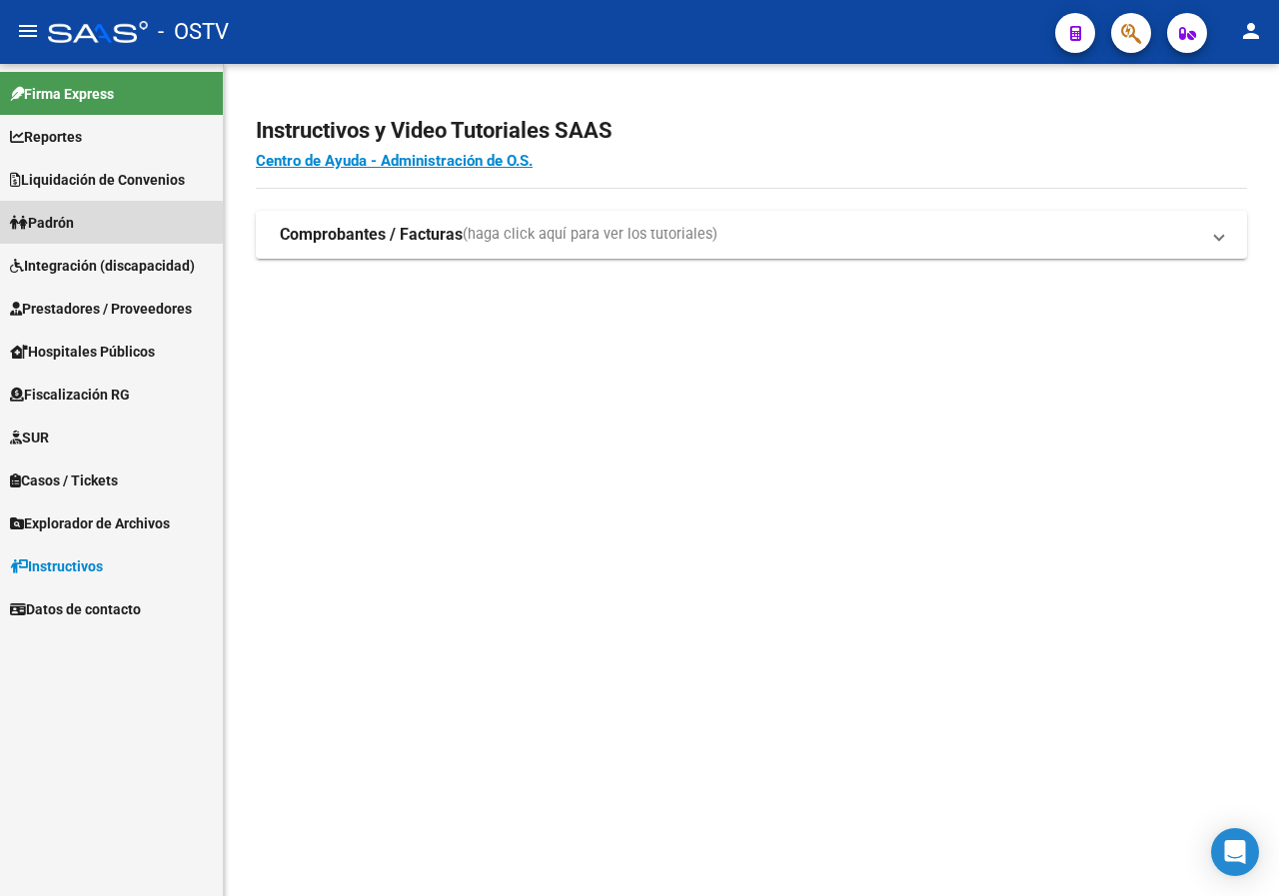
click at [96, 226] on link "Padrón" at bounding box center [111, 222] width 223 height 43
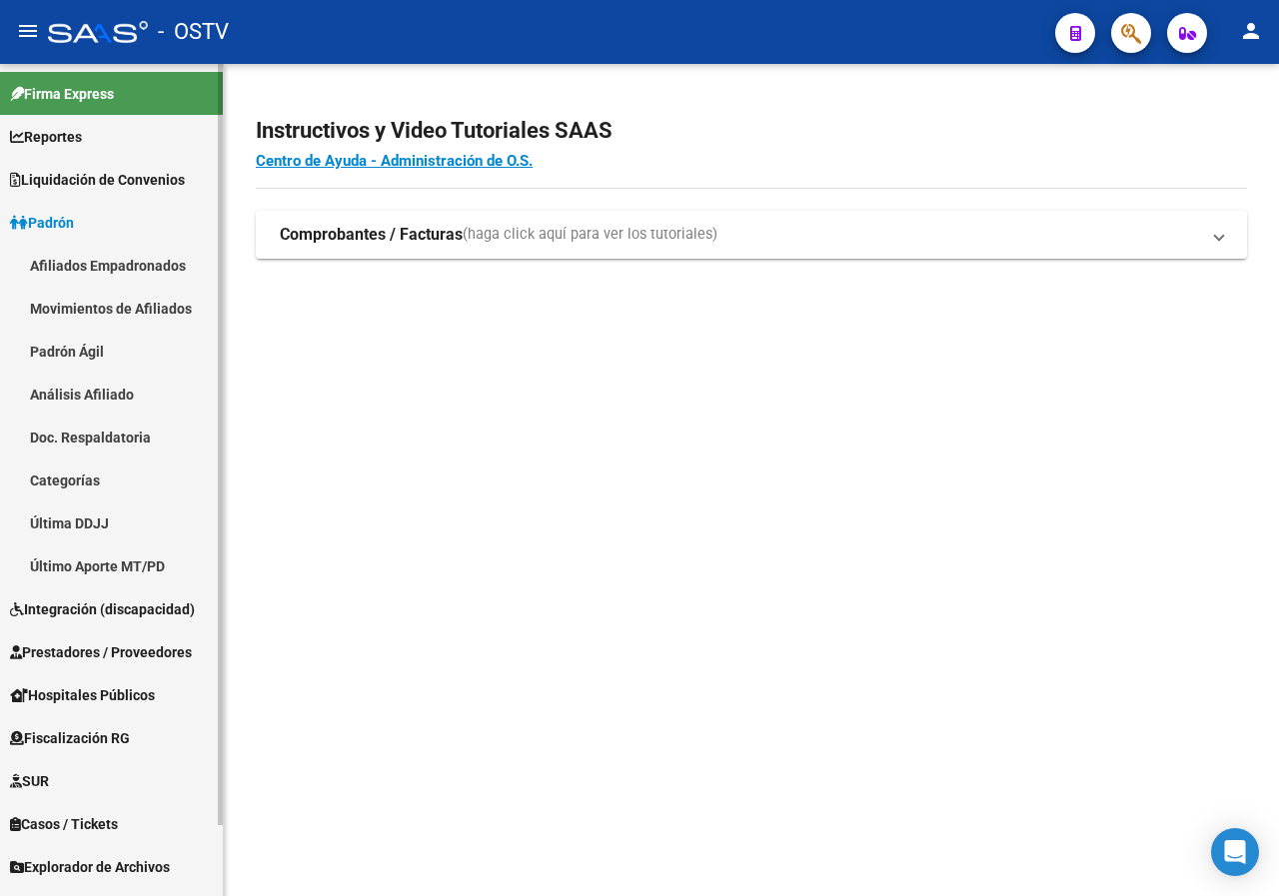
click at [46, 349] on link "Padrón Ágil" at bounding box center [111, 351] width 223 height 43
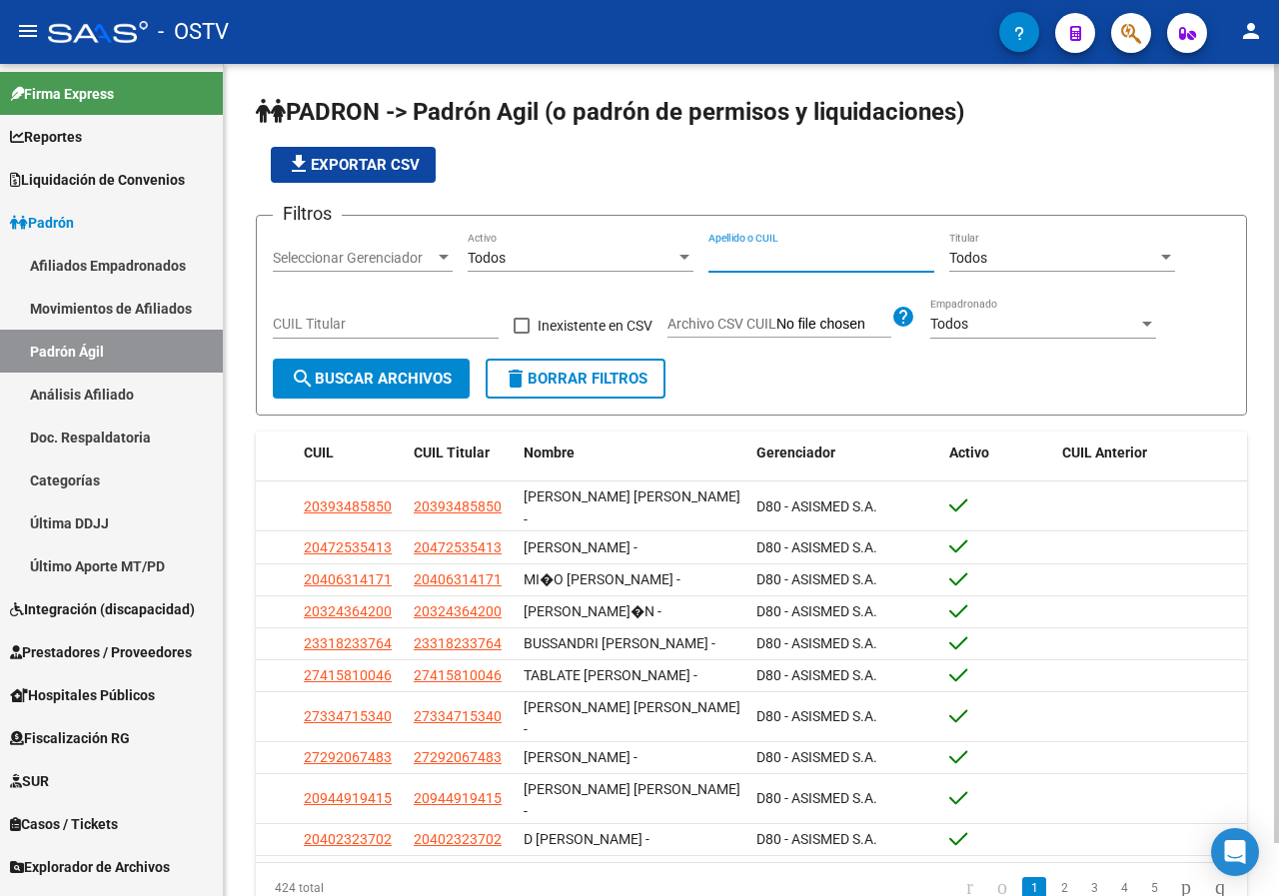
click at [754, 254] on input "Apellido o CUIL" at bounding box center [821, 258] width 226 height 17
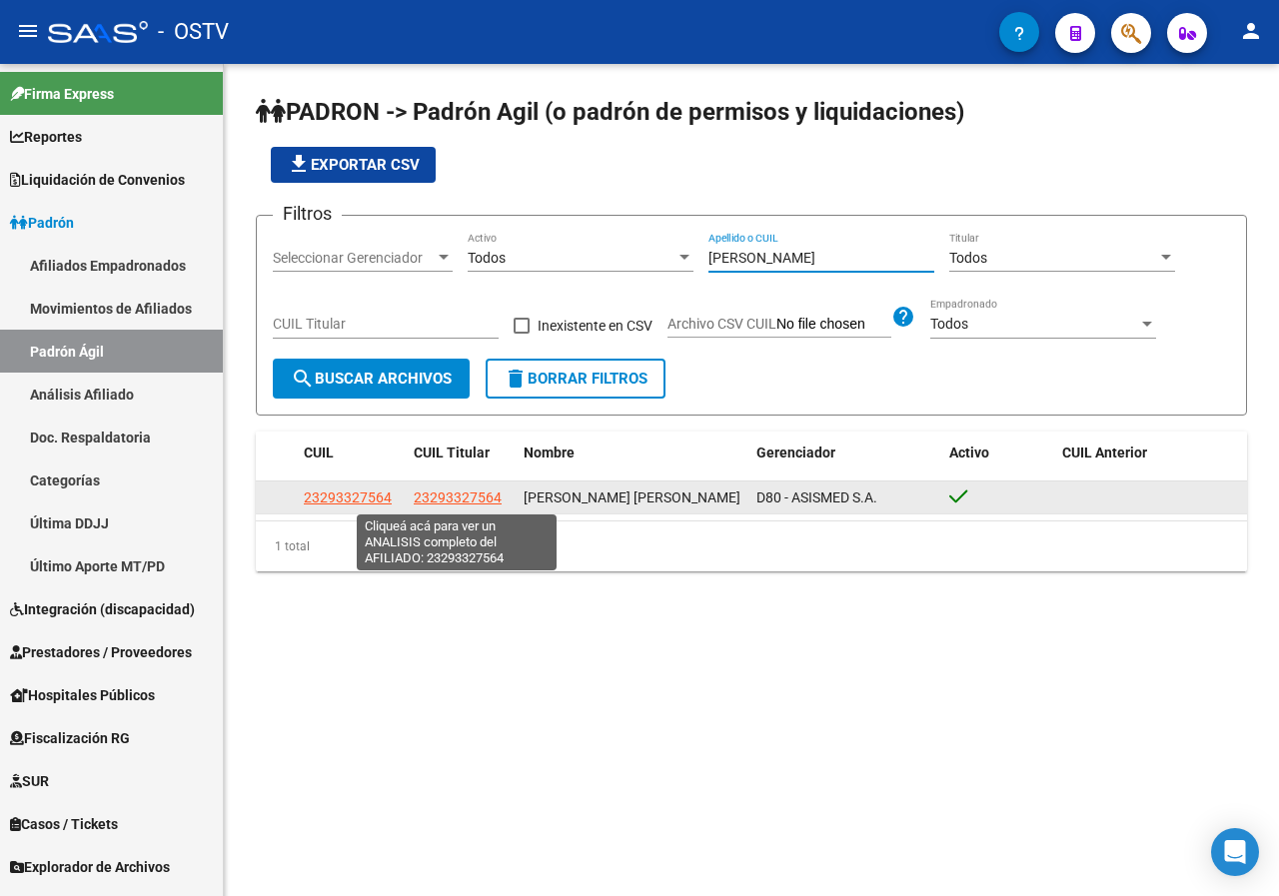
type input "[PERSON_NAME]"
click at [449, 500] on span "23293327564" at bounding box center [458, 498] width 88 height 16
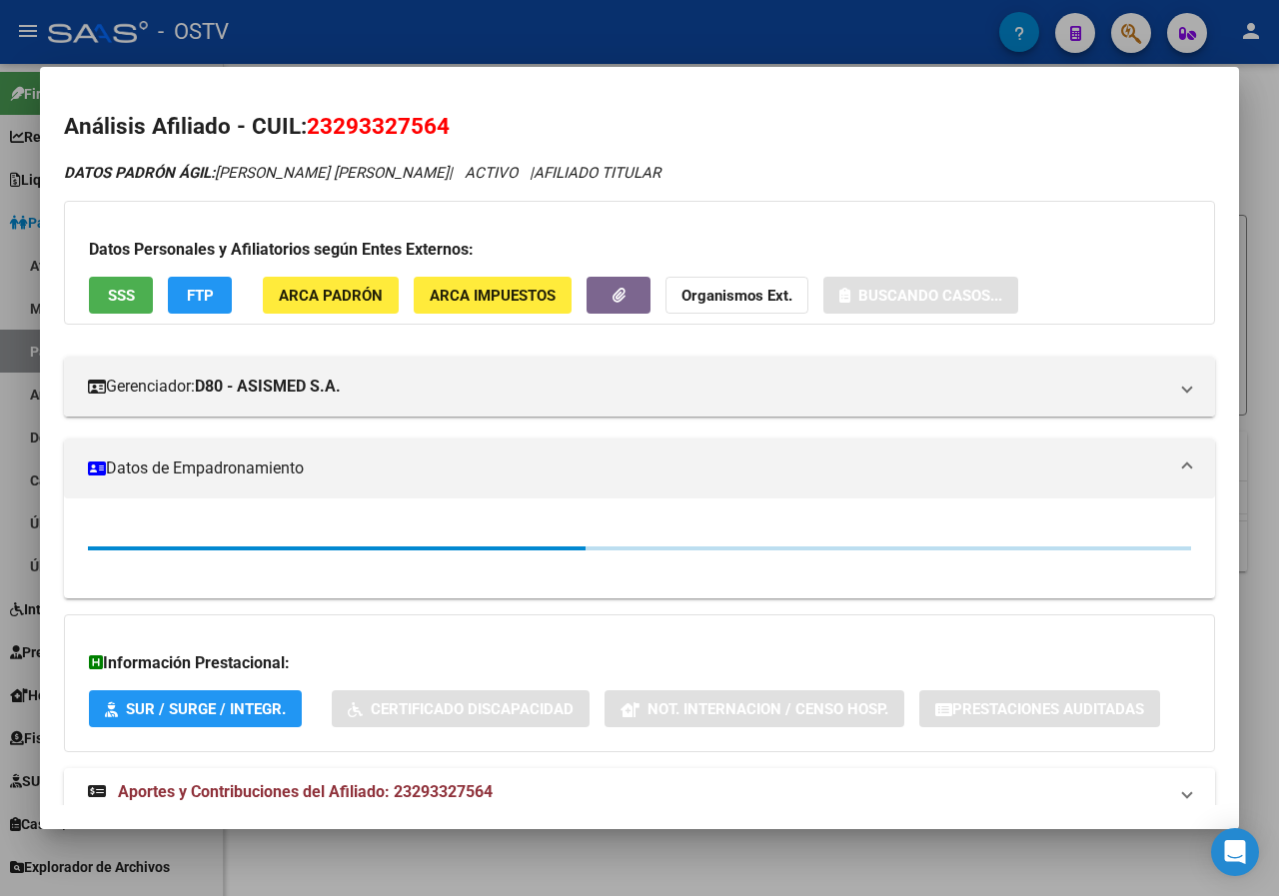
scroll to position [56, 0]
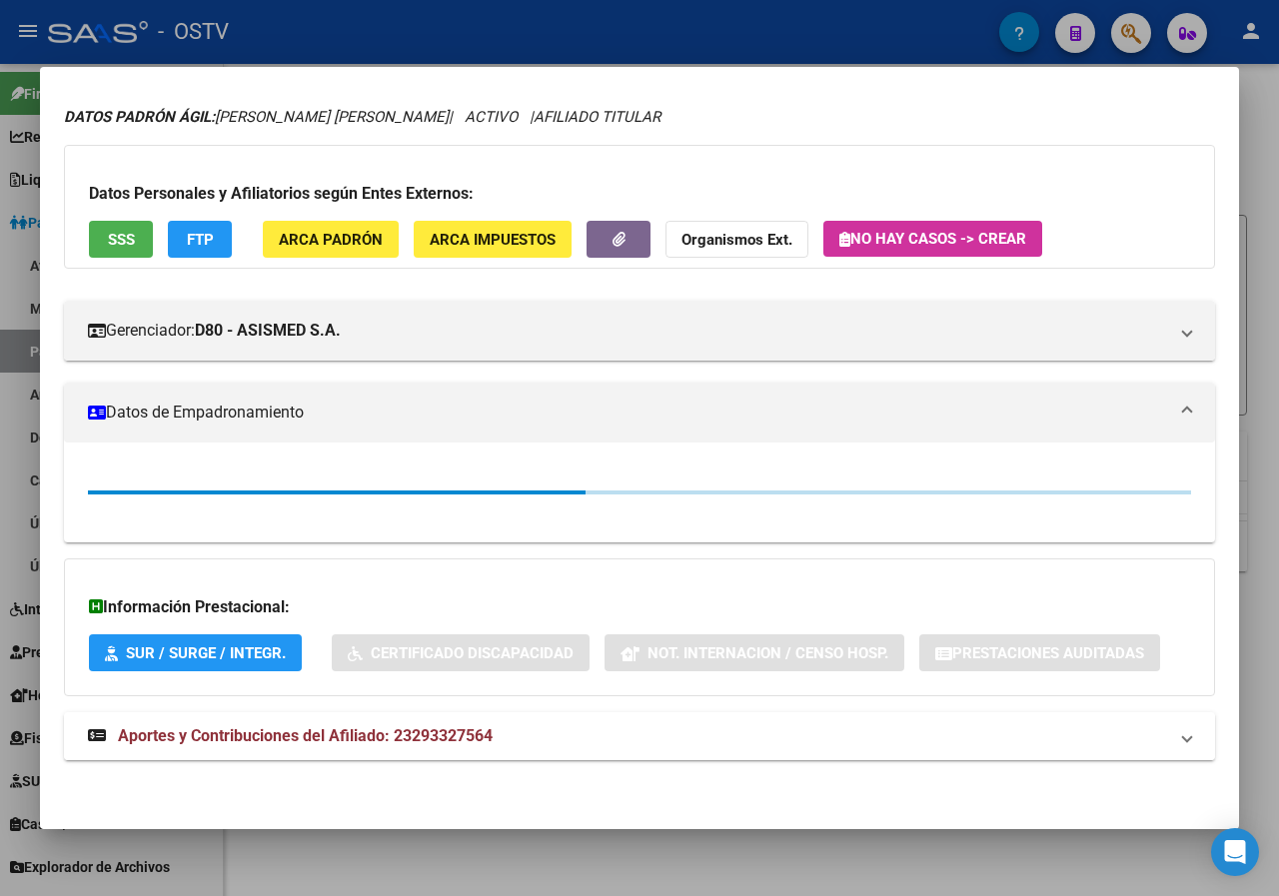
click at [387, 727] on div "DATOS PADRÓN ÁGIL: [PERSON_NAME] [PERSON_NAME] | ACTIVO | AFILIADO TITULAR Dato…" at bounding box center [639, 444] width 1151 height 677
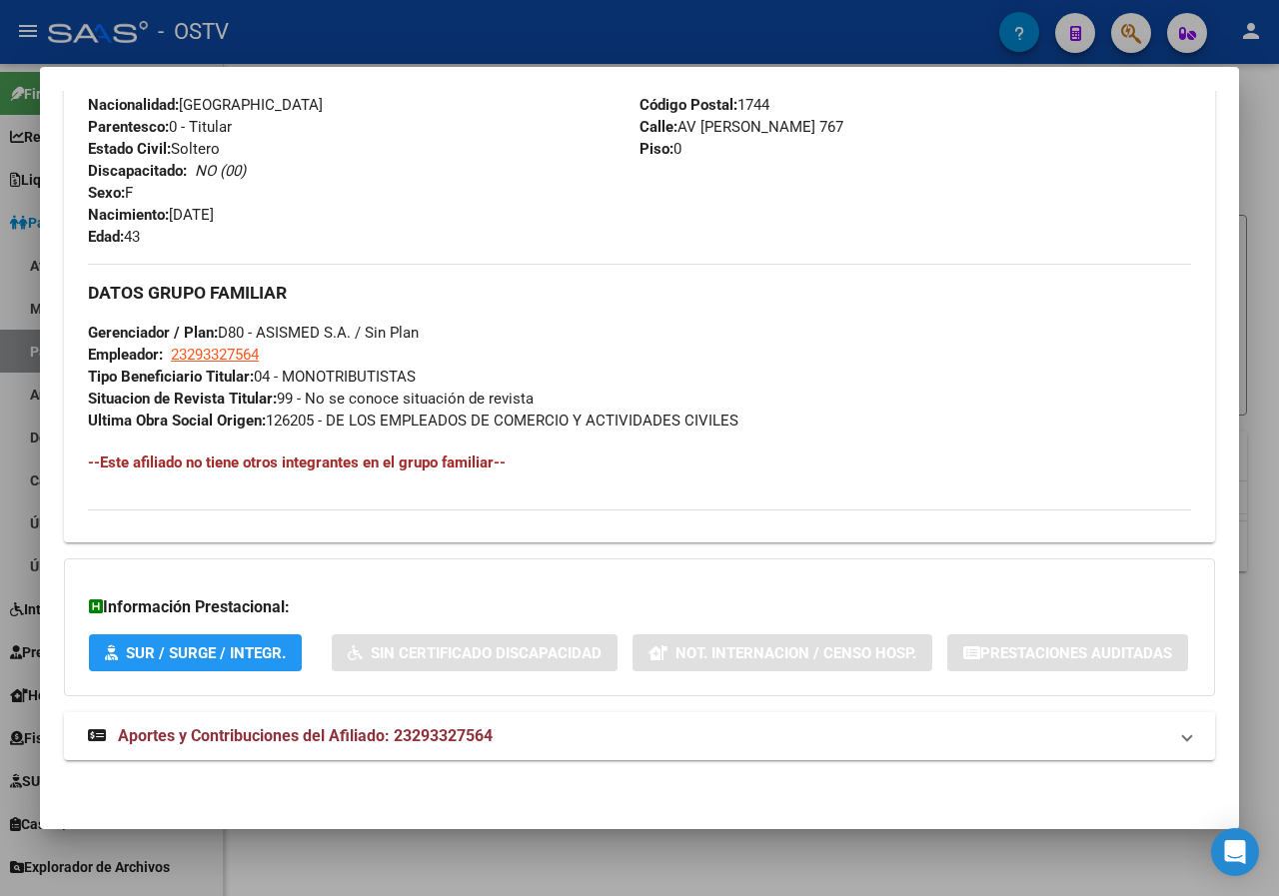
scroll to position [889, 0]
click at [305, 731] on span "Aportes y Contribuciones del Afiliado: 23293327564" at bounding box center [305, 735] width 375 height 19
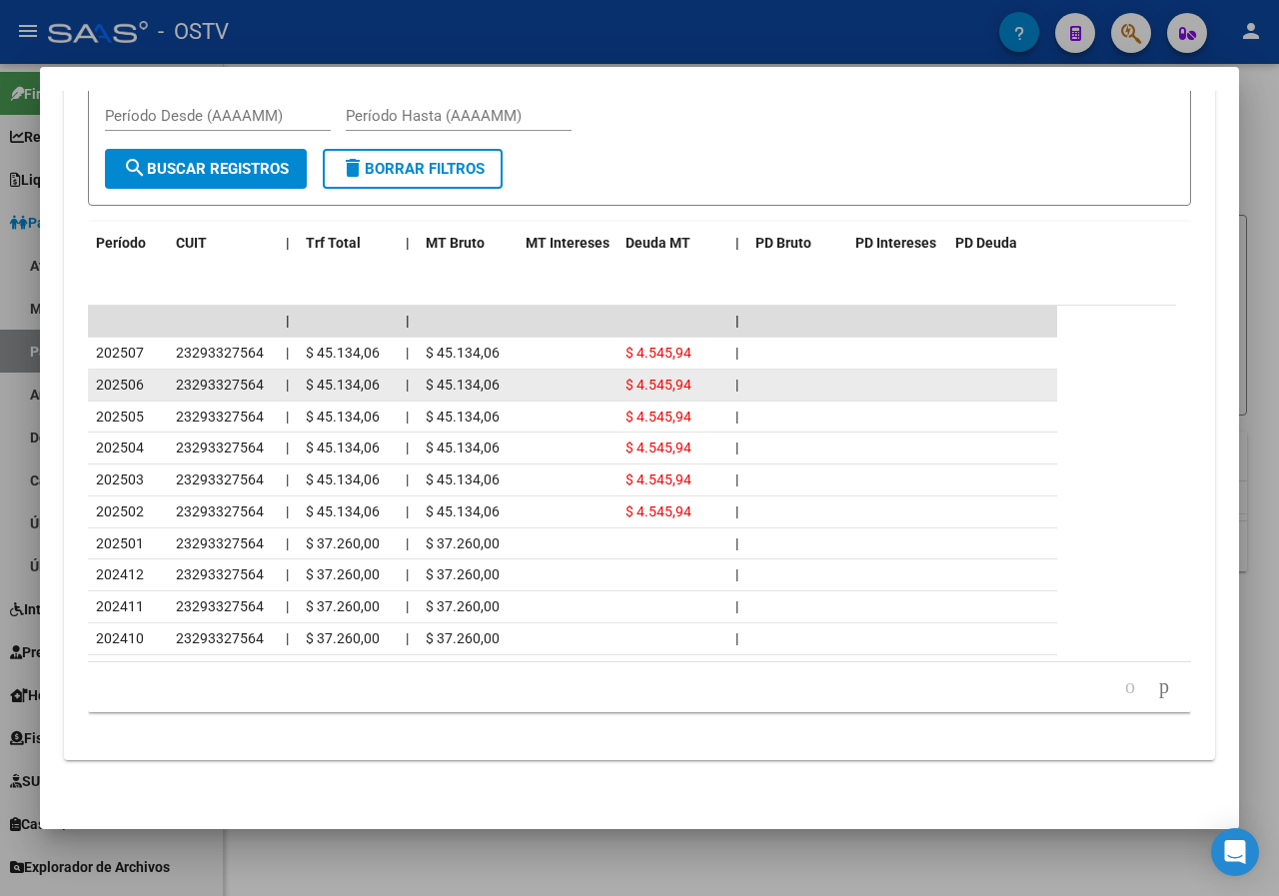
scroll to position [1721, 0]
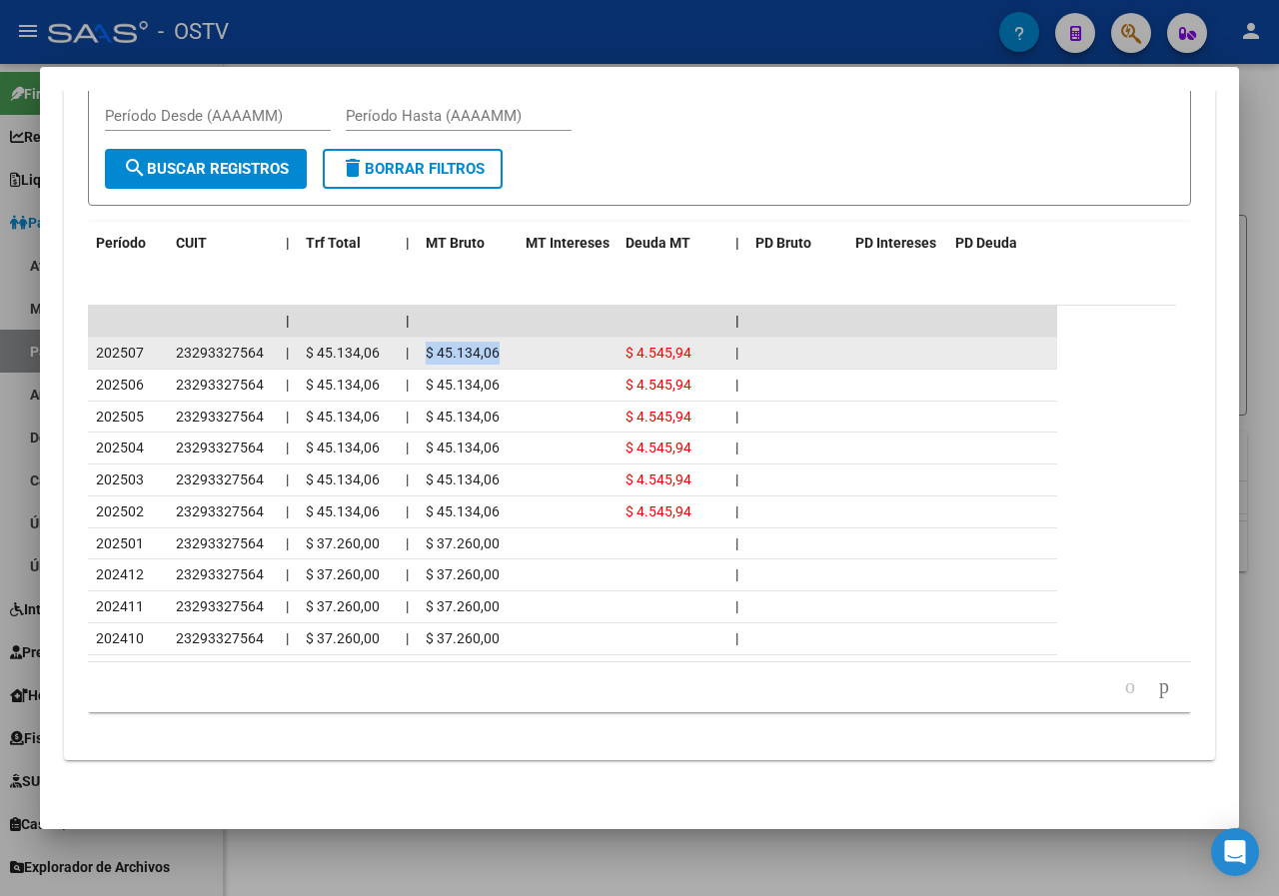
drag, startPoint x: 426, startPoint y: 418, endPoint x: 505, endPoint y: 428, distance: 79.6
click at [505, 365] on div "$ 45.134,06" at bounding box center [468, 353] width 84 height 23
click at [455, 361] on span "$ 45.134,06" at bounding box center [463, 353] width 74 height 16
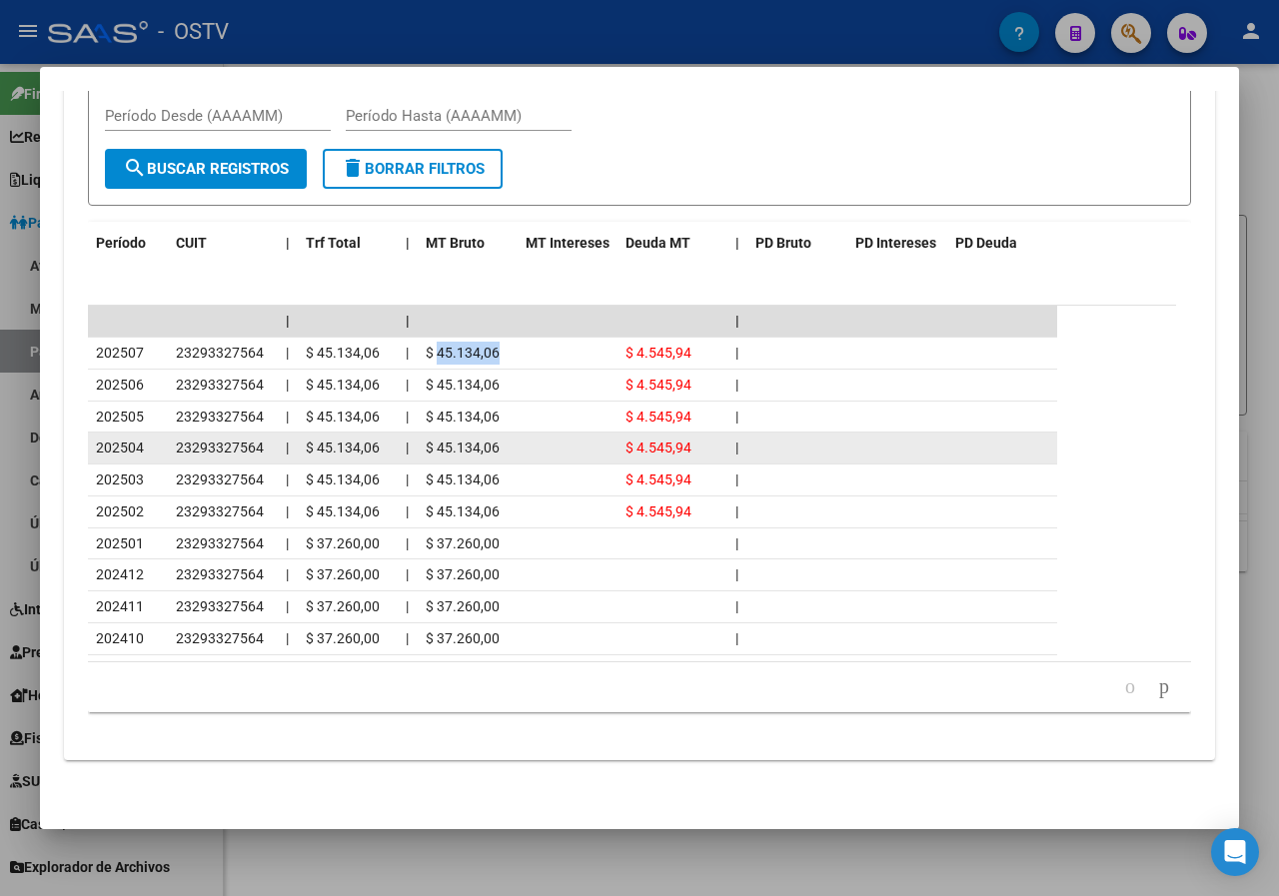
scroll to position [1786, 0]
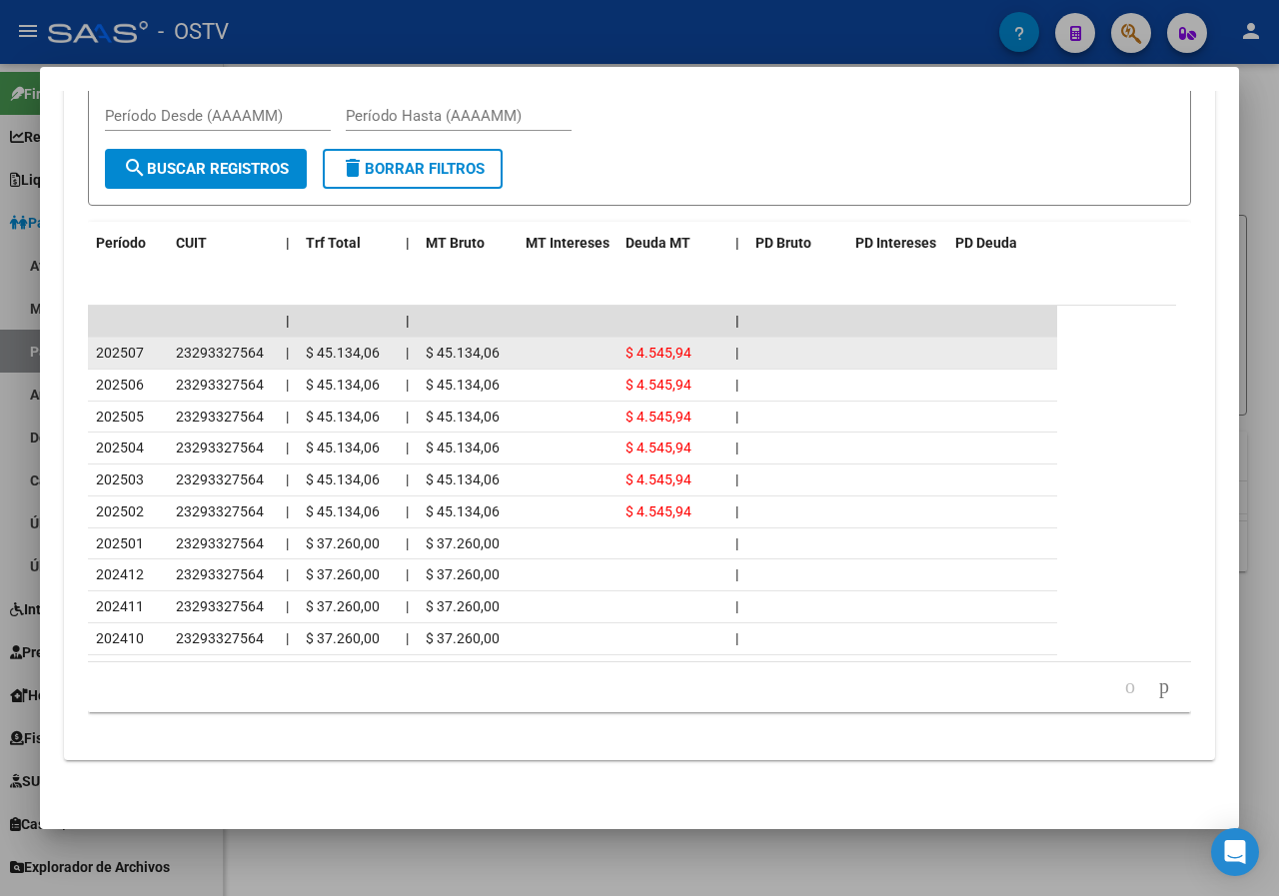
click at [359, 354] on span "$ 45.134,06" at bounding box center [343, 353] width 74 height 16
click at [481, 349] on span "$ 45.134,06" at bounding box center [463, 353] width 74 height 16
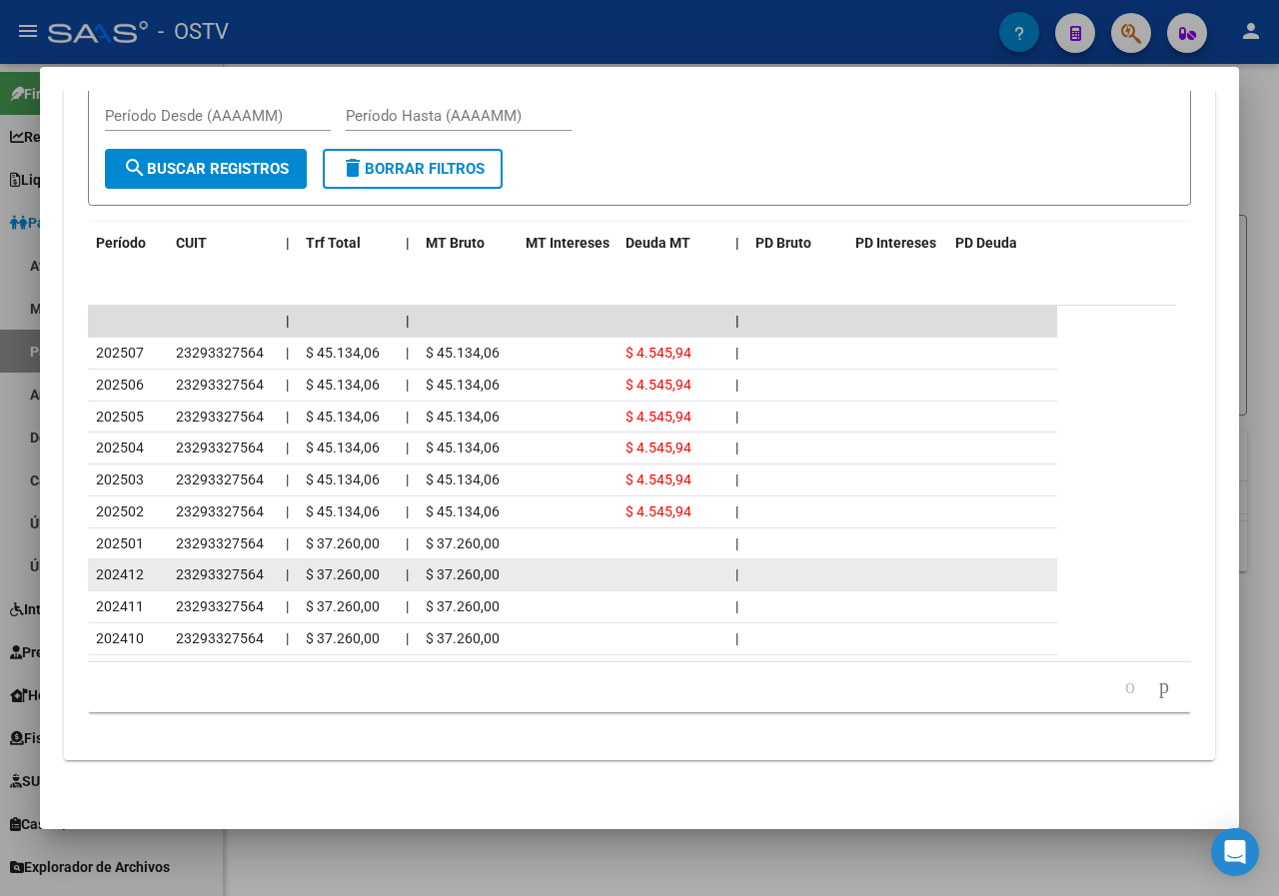
click at [446, 582] on span "$ 37.260,00" at bounding box center [463, 574] width 74 height 16
